Goal: Check status: Check status

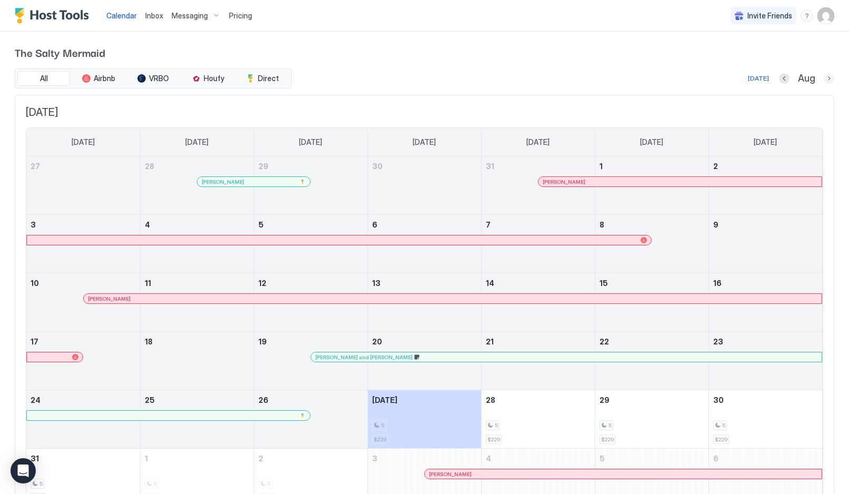
click at [830, 76] on button "Next month" at bounding box center [828, 78] width 11 height 11
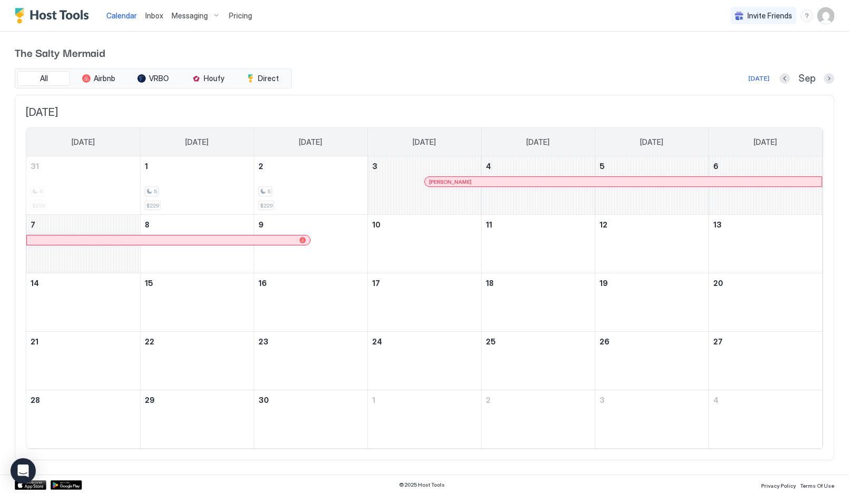
click at [830, 79] on button "Next month" at bounding box center [828, 78] width 11 height 11
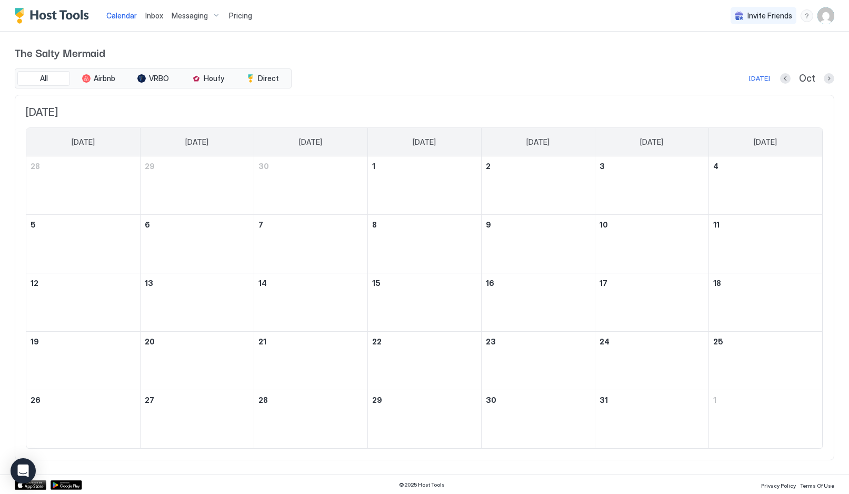
click at [832, 81] on button "Next month" at bounding box center [828, 78] width 11 height 11
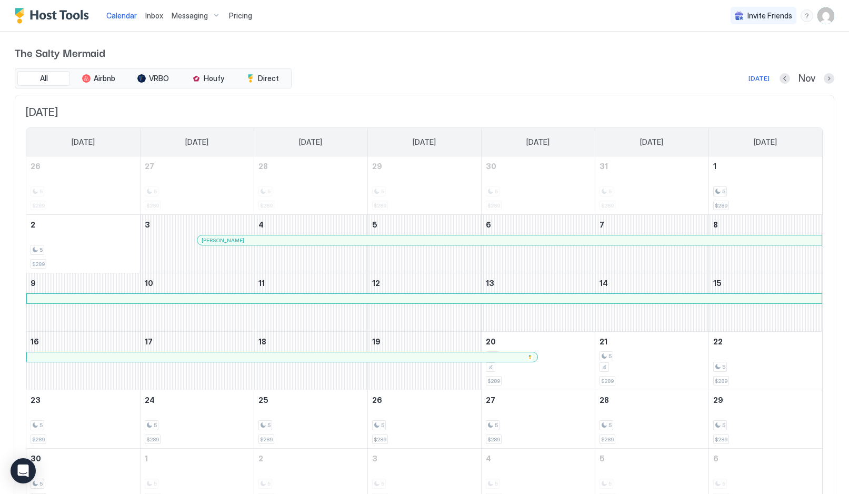
click at [787, 70] on div "All Airbnb VRBO Houfy Direct [DATE] Nov" at bounding box center [424, 78] width 819 height 20
click at [787, 82] on button "Previous month" at bounding box center [784, 78] width 11 height 11
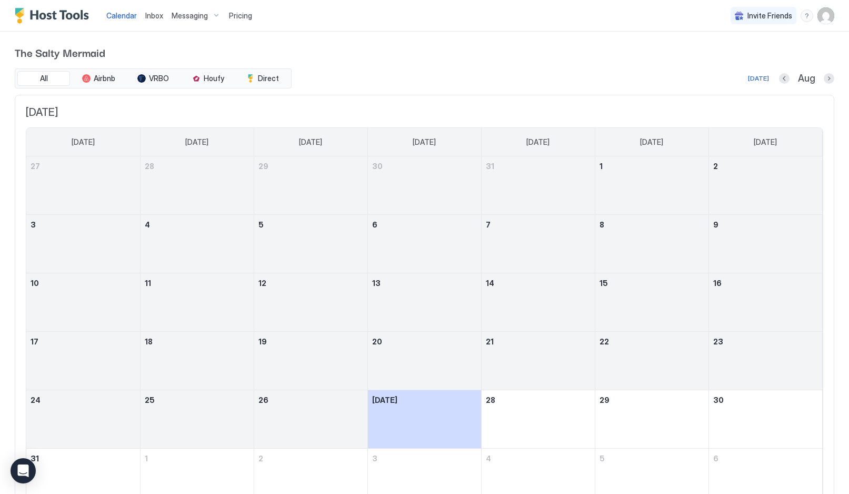
click at [833, 77] on button "Next month" at bounding box center [828, 78] width 11 height 11
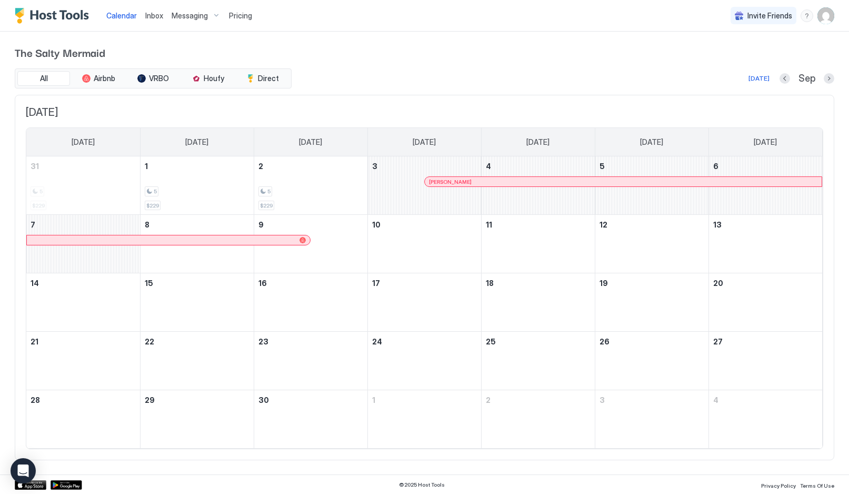
click at [831, 75] on button "Next month" at bounding box center [828, 78] width 11 height 11
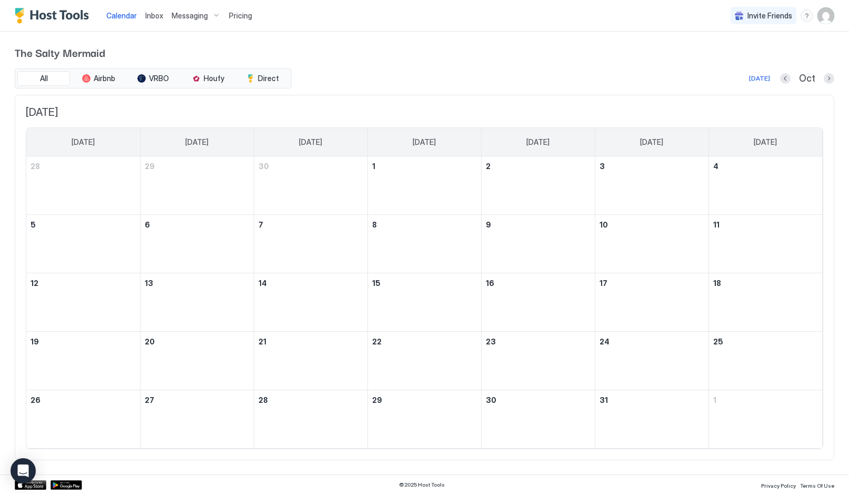
click at [842, 76] on div "The Salty Mermaid All Airbnb VRBO Houfy Direct Today Oct October 2025 Sunday Mo…" at bounding box center [424, 252] width 849 height 441
click at [833, 79] on button "Next month" at bounding box center [828, 78] width 11 height 11
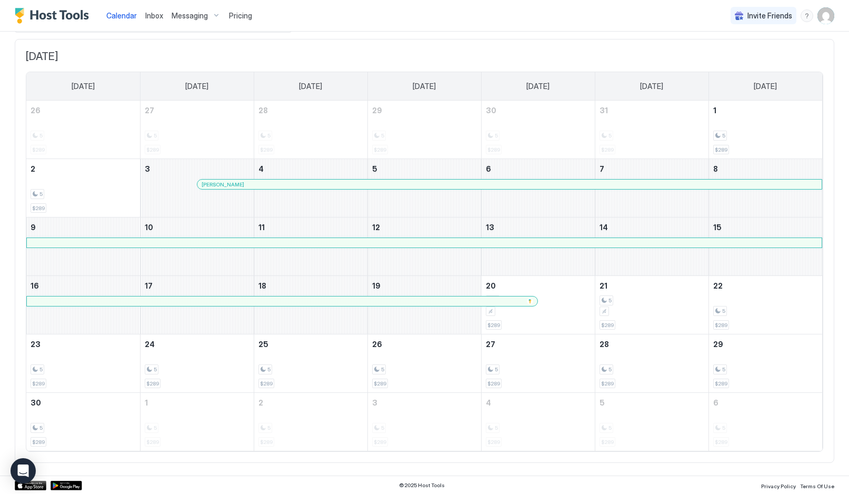
scroll to position [55, 0]
